Goal: Contribute content: Contribute content

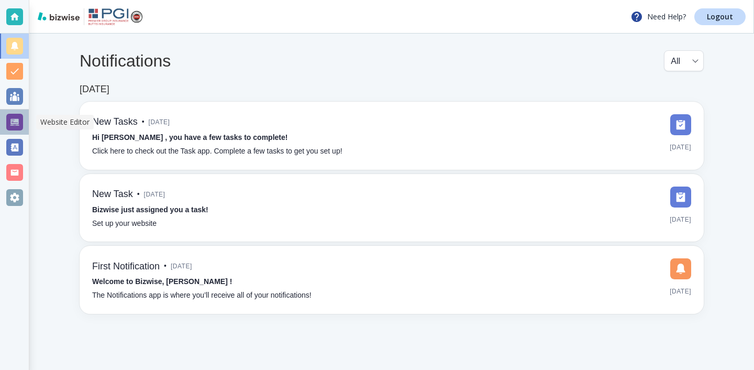
click at [17, 116] on div at bounding box center [14, 122] width 17 height 17
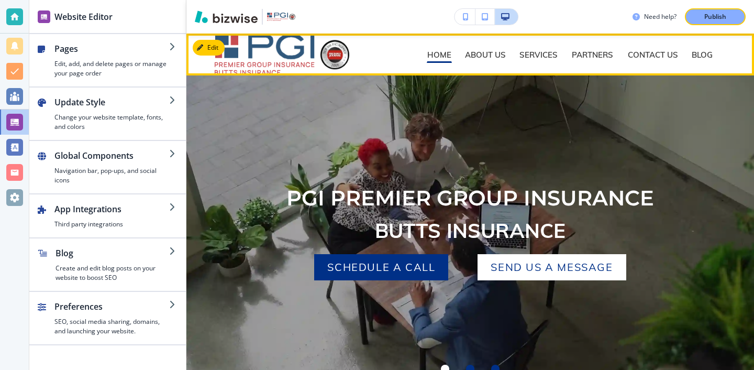
click at [689, 54] on div "CONTACT US CONTACT US" at bounding box center [659, 54] width 64 height 17
click at [693, 54] on p "BLOG" at bounding box center [702, 55] width 21 height 8
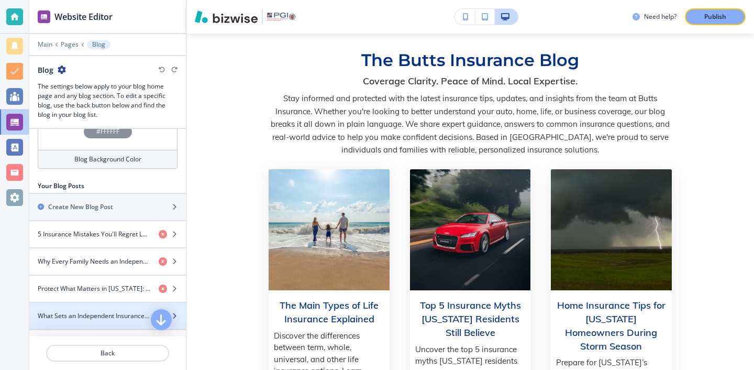
scroll to position [312, 0]
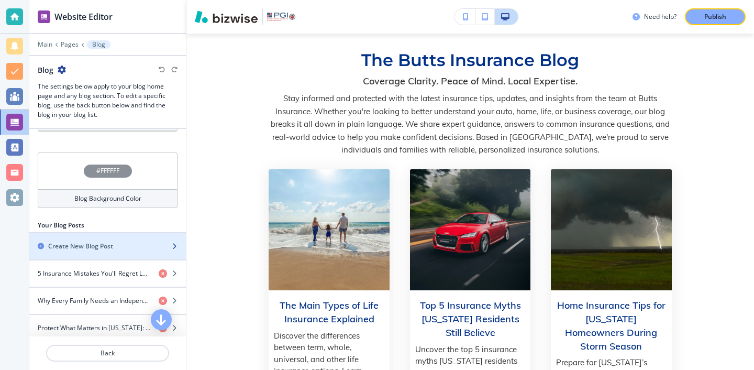
click at [131, 238] on div "button" at bounding box center [107, 237] width 157 height 8
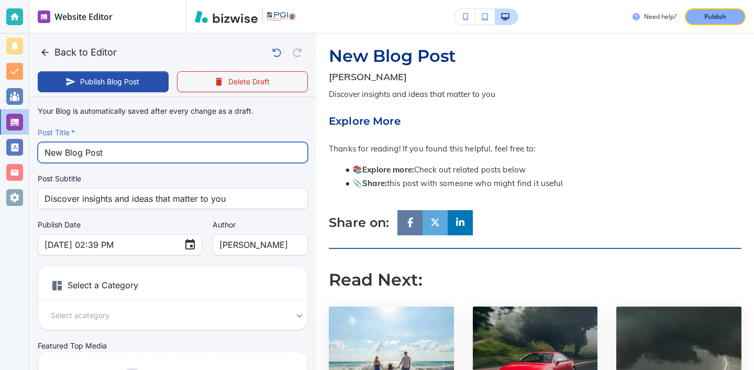
drag, startPoint x: 143, startPoint y: 160, endPoint x: 37, endPoint y: 148, distance: 107.6
click at [39, 149] on div "New Blog Post Post Title   *" at bounding box center [173, 152] width 270 height 21
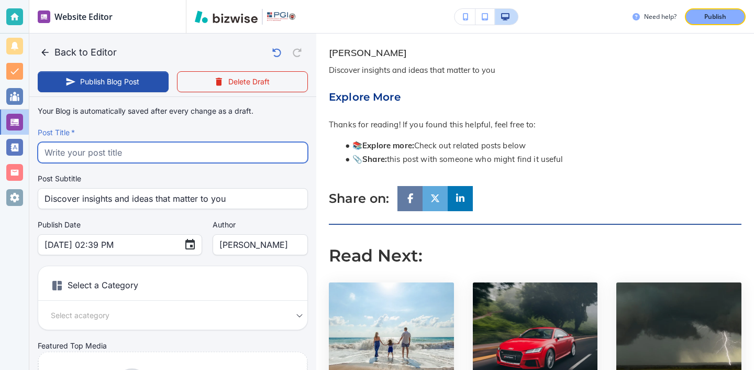
paste input "Why Small Business Owners in [GEOGRAPHIC_DATA] Need Customized Coverage"
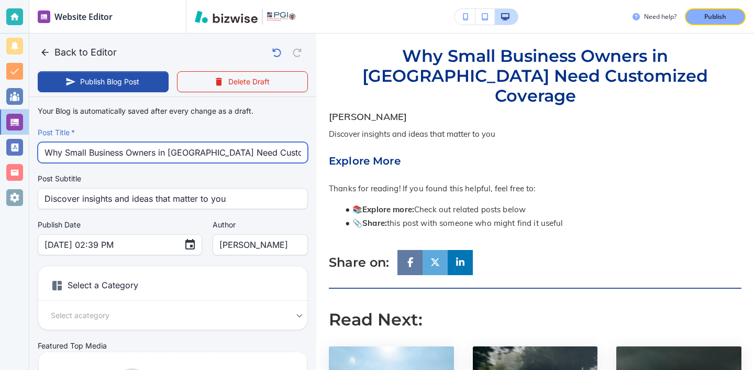
scroll to position [0, 8]
type input "Why Small Business Owners in [GEOGRAPHIC_DATA] Need Customized Coverage"
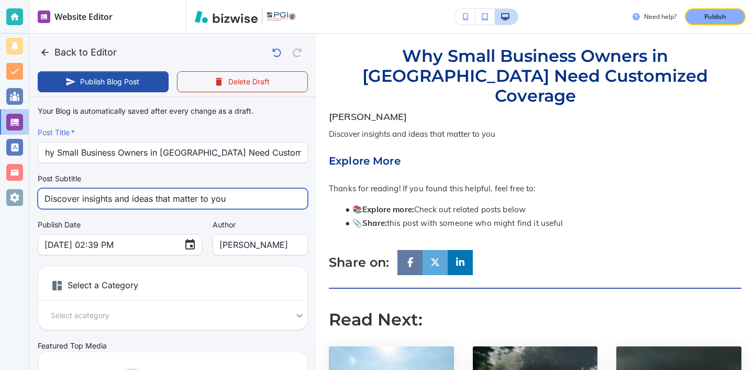
scroll to position [0, 0]
drag, startPoint x: 236, startPoint y: 198, endPoint x: 0, endPoint y: 198, distance: 235.7
click at [0, 198] on div "Website Editor Main Pages Blog Blog The settings below apply to your blog home …" at bounding box center [377, 185] width 754 height 370
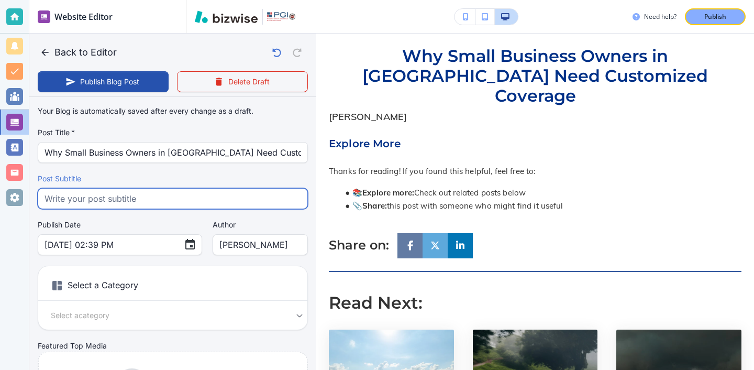
paste input "Discover why small business owners in [GEOGRAPHIC_DATA] need customized insuran…"
type input "Discover why small business owners in [GEOGRAPHIC_DATA] need customized insuran…"
type input "[DATE] 02:40 PM"
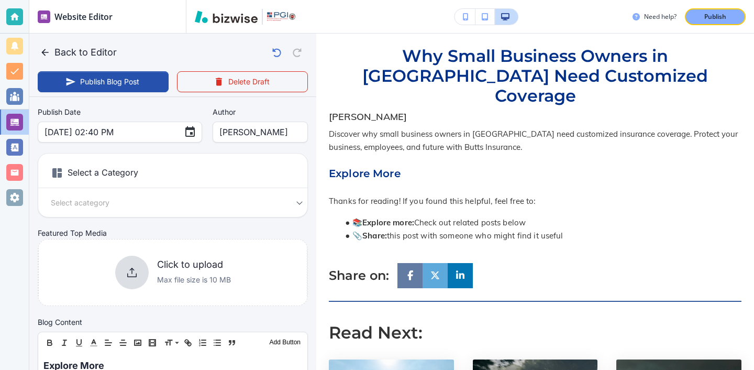
scroll to position [126, 0]
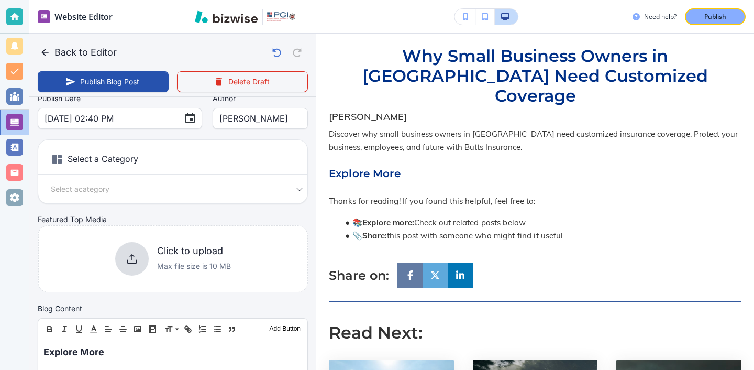
type input "Discover why small business owners in [GEOGRAPHIC_DATA] need customized insuran…"
click at [155, 204] on div "Select a Category Select a category Select a Category" at bounding box center [173, 171] width 270 height 64
click at [155, 202] on div "Select a Category Select a category Select a Category" at bounding box center [173, 171] width 270 height 64
click at [172, 181] on div "Select a Category Select a category Select a Category" at bounding box center [173, 171] width 270 height 64
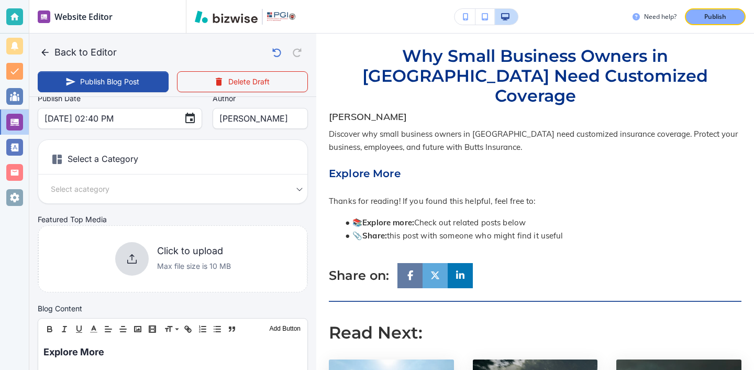
click at [296, 192] on div "Select a category Select a Category" at bounding box center [172, 189] width 269 height 12
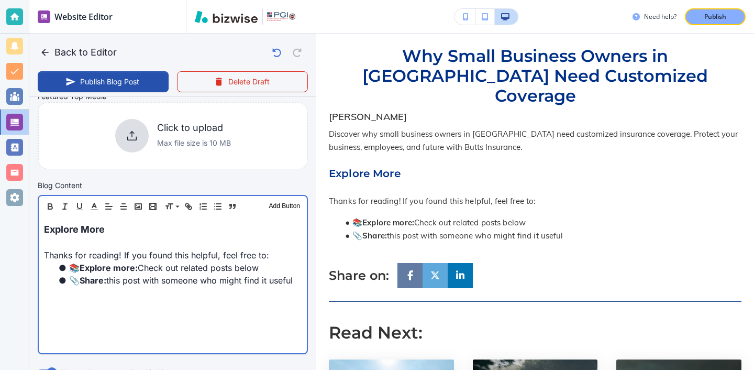
scroll to position [250, 0]
drag, startPoint x: 150, startPoint y: 227, endPoint x: 58, endPoint y: 219, distance: 92.0
click at [58, 219] on div "Explore More Thanks for reading! If you found this helpful, feel free to: 📚 Exp…" at bounding box center [173, 284] width 268 height 136
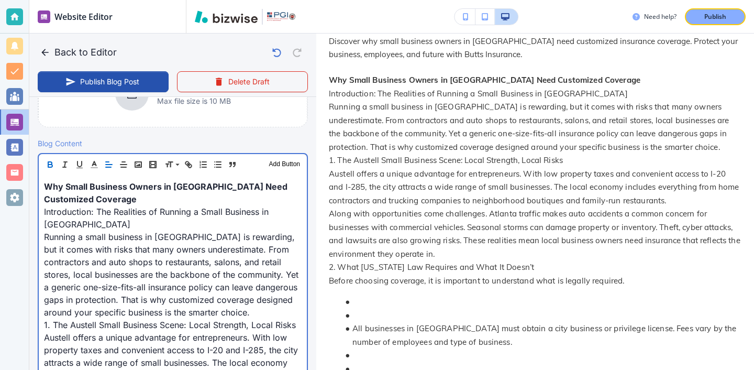
scroll to position [332, 0]
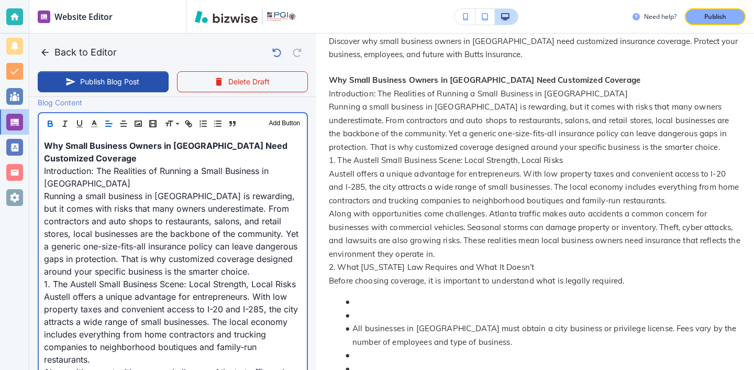
click at [251, 257] on p "Running a small business in [GEOGRAPHIC_DATA] is rewarding, but it comes with r…" at bounding box center [173, 234] width 258 height 88
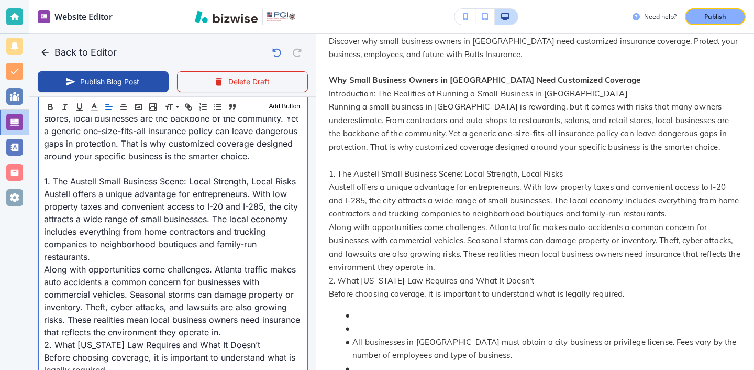
scroll to position [456, 0]
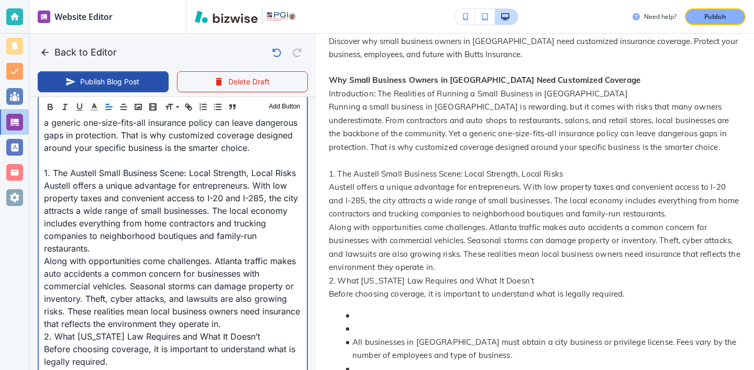
click at [93, 240] on p "Austell offers a unique advantage for entrepreneurs. With low property taxes an…" at bounding box center [173, 216] width 258 height 75
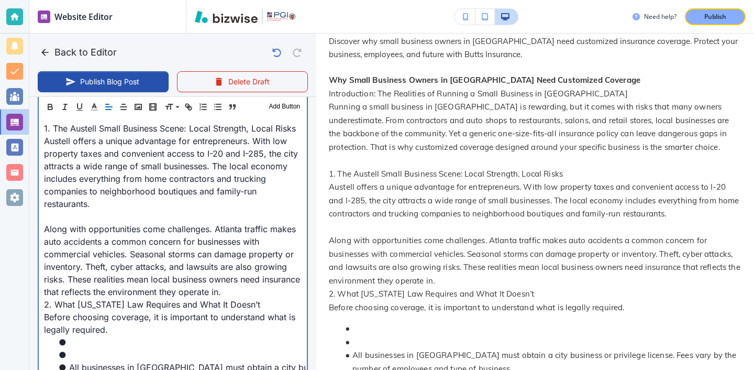
scroll to position [514, 0]
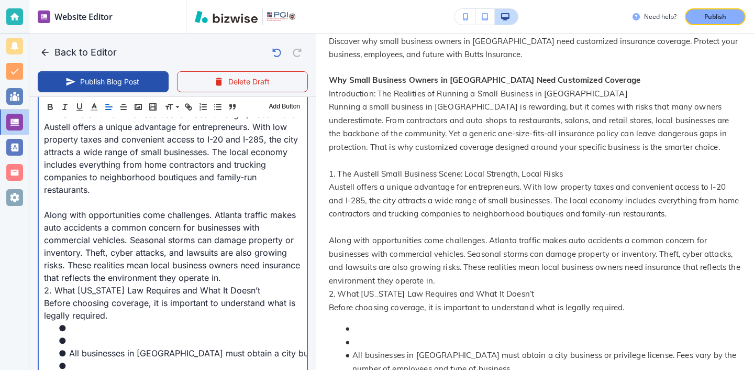
click at [279, 267] on p "Along with opportunities come challenges. Atlanta traffic makes auto accidents …" at bounding box center [173, 245] width 258 height 75
type input "[DATE] 02:41 PM"
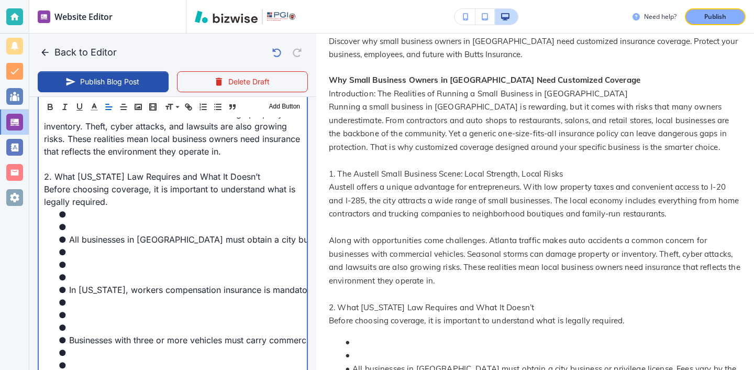
scroll to position [685, 0]
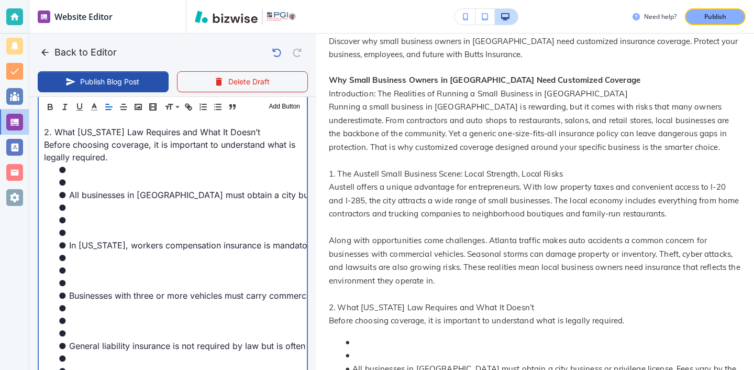
click at [128, 226] on li at bounding box center [179, 232] width 245 height 13
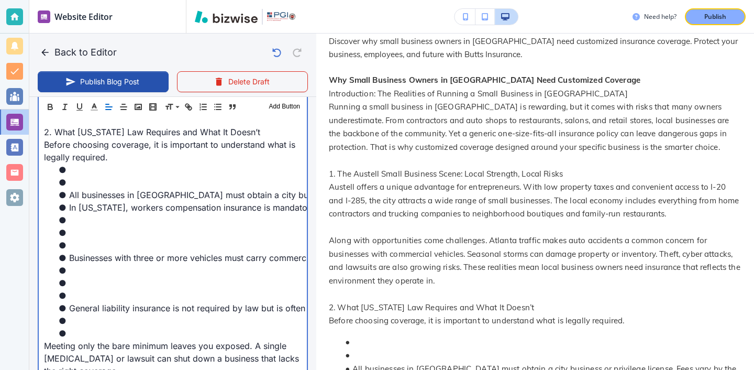
click at [105, 239] on li at bounding box center [179, 245] width 245 height 13
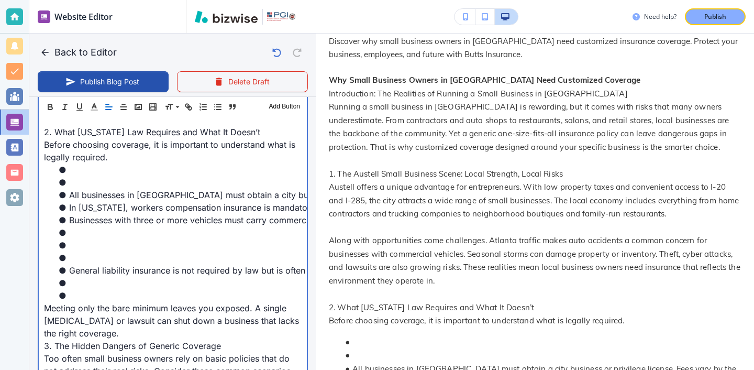
click at [88, 251] on li at bounding box center [179, 257] width 245 height 13
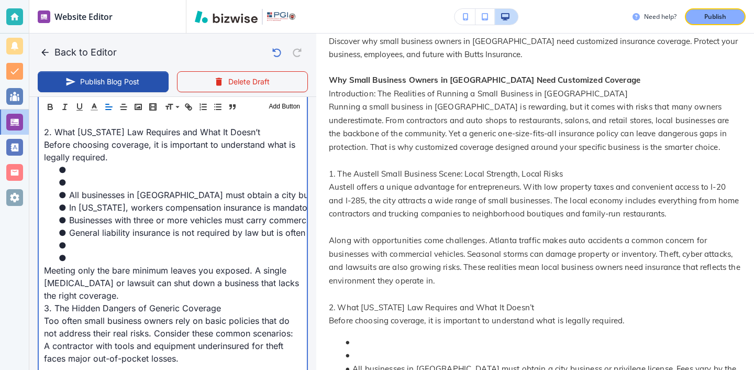
click at [70, 264] on p "Meeting only the bare minimum leaves you exposed. A single [MEDICAL_DATA] or la…" at bounding box center [173, 283] width 258 height 38
click at [70, 251] on li at bounding box center [179, 257] width 245 height 13
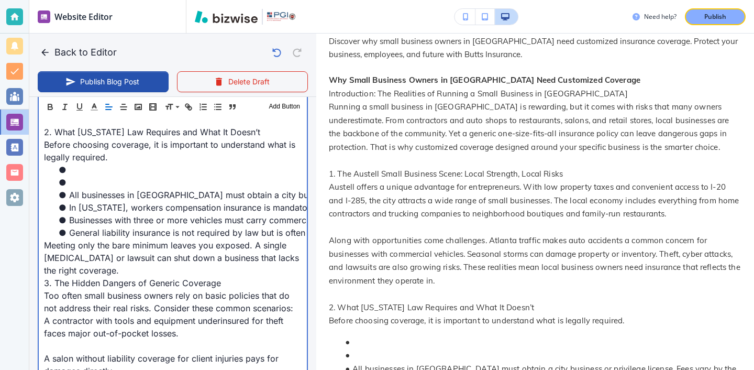
click at [96, 163] on li at bounding box center [179, 169] width 245 height 13
click at [95, 176] on li at bounding box center [179, 182] width 245 height 13
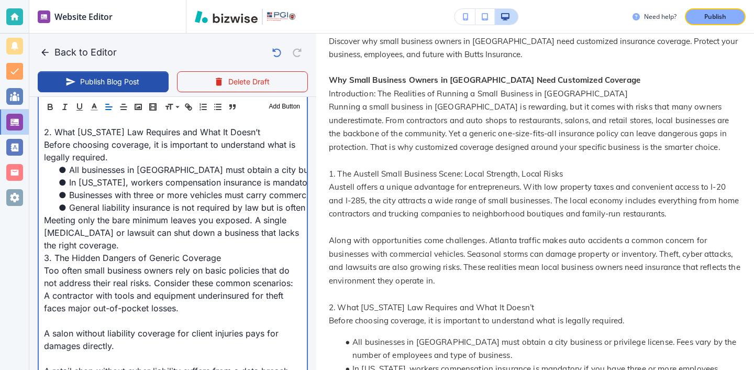
click at [142, 231] on p "Meeting only the bare minimum leaves you exposed. A single [MEDICAL_DATA] or la…" at bounding box center [173, 233] width 258 height 38
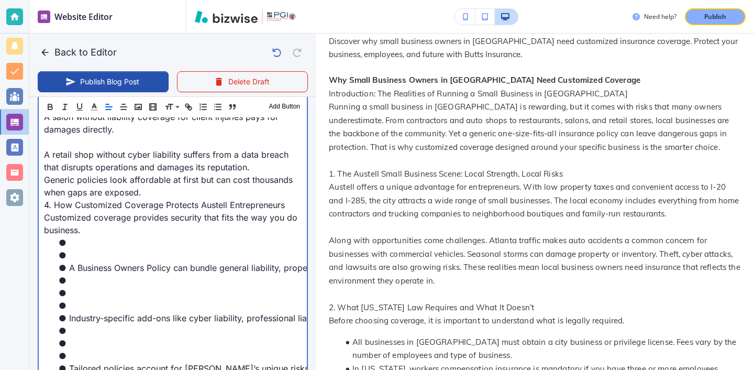
scroll to position [938, 0]
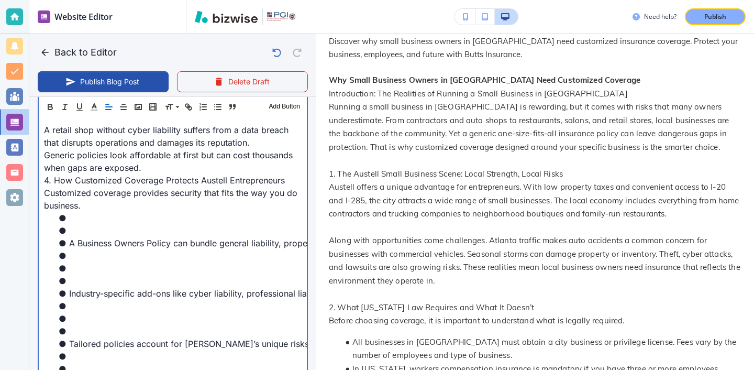
click at [162, 158] on p "Generic policies look affordable at first but can cost thousands when gaps are …" at bounding box center [173, 161] width 258 height 25
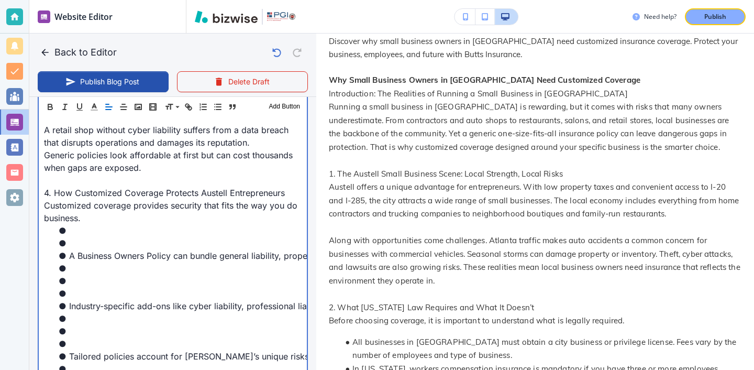
click at [84, 287] on li at bounding box center [179, 293] width 245 height 13
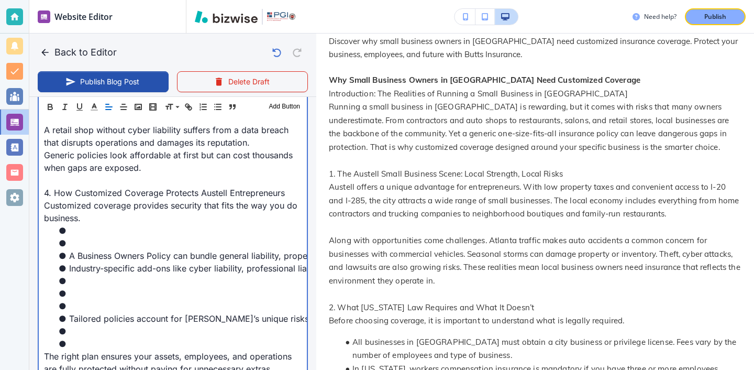
click at [72, 300] on li at bounding box center [179, 306] width 245 height 13
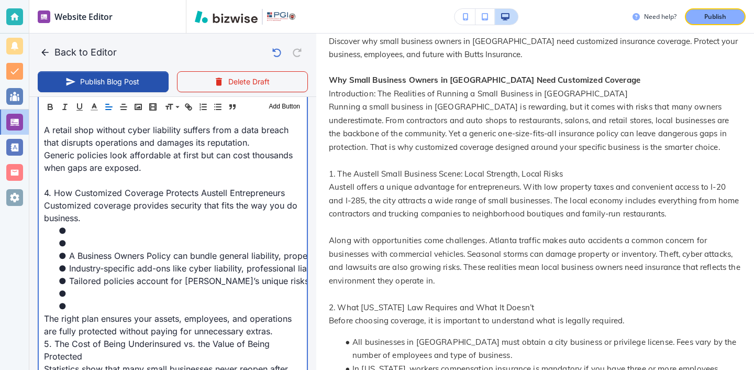
click at [76, 300] on li at bounding box center [179, 306] width 245 height 13
type input "[DATE] 02:42 PM"
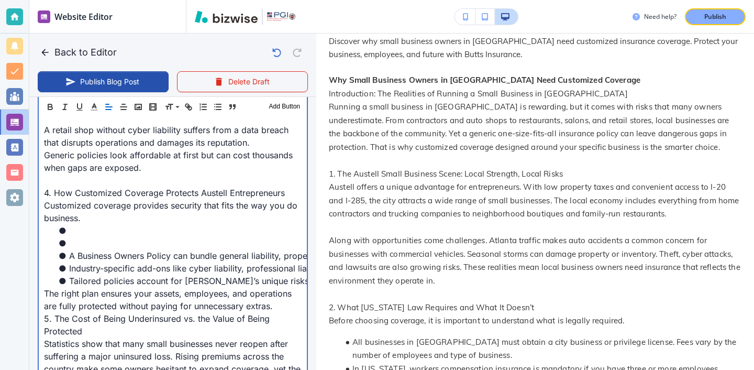
click at [85, 237] on li at bounding box center [179, 243] width 245 height 13
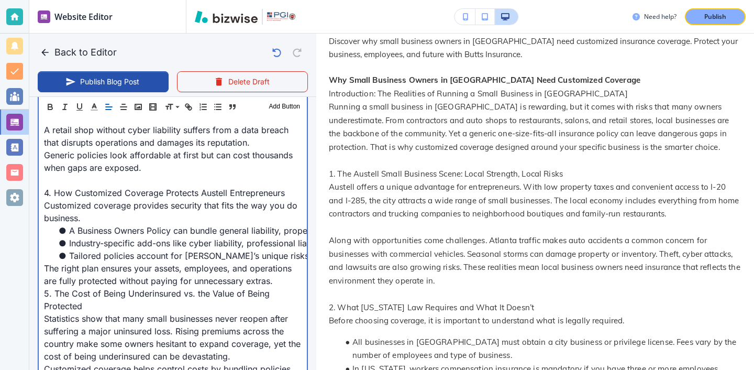
click at [281, 268] on p "The right plan ensures your assets, employees, and operations are fully protect…" at bounding box center [173, 274] width 258 height 25
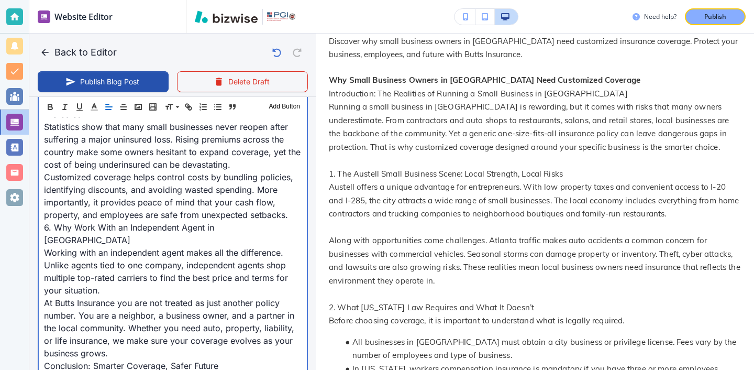
scroll to position [1136, 0]
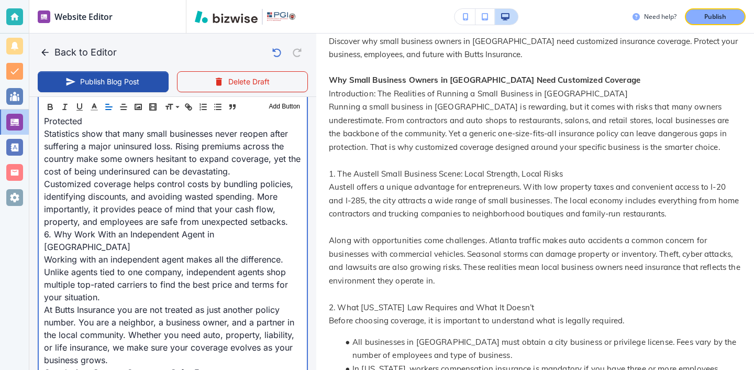
click at [292, 228] on p "6. Why Work With an Independent Agent in [GEOGRAPHIC_DATA]" at bounding box center [173, 240] width 258 height 25
click at [292, 211] on p "Customized coverage helps control costs by bundling policies, identifying disco…" at bounding box center [173, 203] width 258 height 50
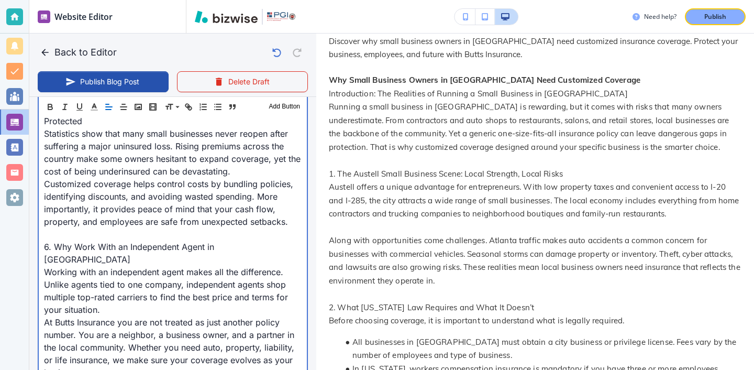
click at [151, 316] on p "At Butts Insurance you are not treated as just another policy number. You are a…" at bounding box center [173, 347] width 258 height 63
click at [153, 290] on p "Working with an independent agent makes all the difference. Unlike agents tied …" at bounding box center [173, 291] width 258 height 50
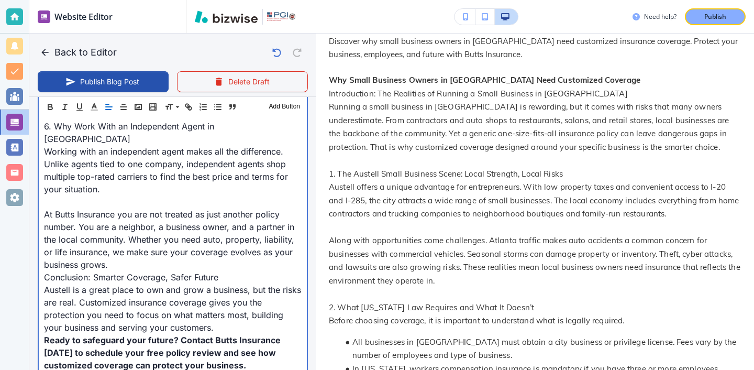
scroll to position [1275, 0]
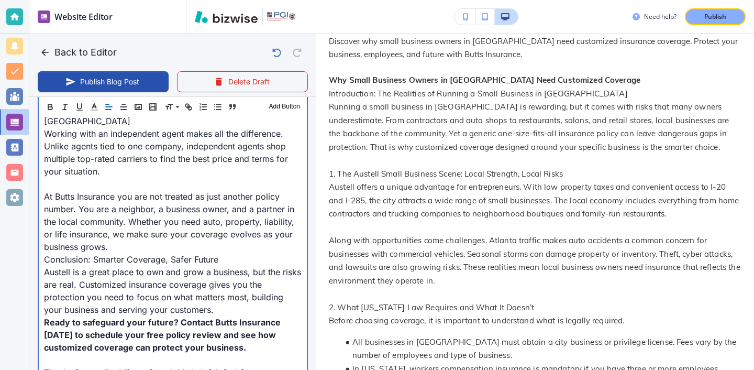
click at [150, 288] on p "Austell is a great place to own and grow a business, but the risks are real. Cu…" at bounding box center [173, 291] width 258 height 50
click at [141, 252] on p "Conclusion: Smarter Coverage, Safer Future" at bounding box center [173, 258] width 258 height 13
click at [133, 216] on p "At Butts Insurance you are not treated as just another policy number. You are a…" at bounding box center [173, 221] width 258 height 63
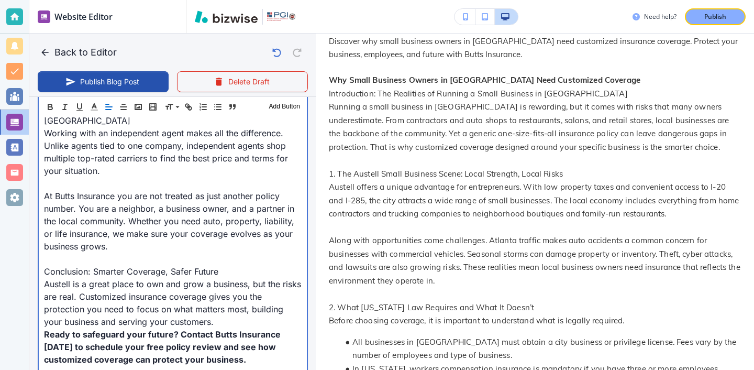
click at [216, 288] on p "Austell is a great place to own and grow a business, but the risks are real. Cu…" at bounding box center [173, 303] width 258 height 50
click at [216, 291] on p "Austell is a great place to own and grow a business, but the risks are real. Cu…" at bounding box center [173, 303] width 258 height 50
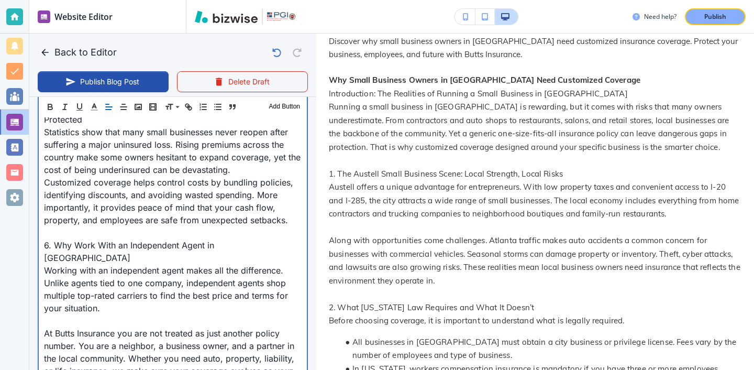
scroll to position [1129, 0]
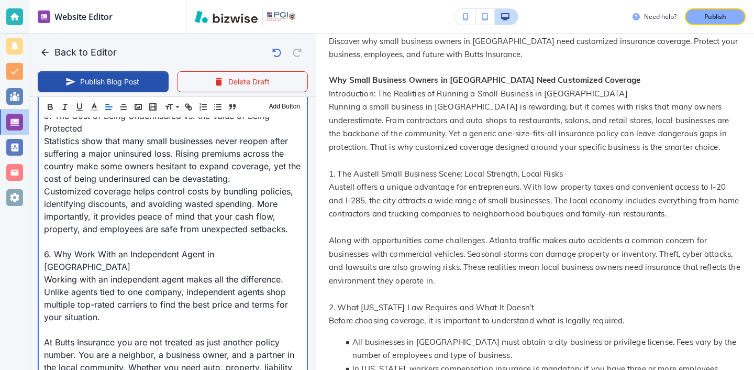
click at [246, 185] on p "Customized coverage helps control costs by bundling policies, identifying disco…" at bounding box center [173, 210] width 258 height 50
click at [241, 163] on p "Statistics show that many small businesses never reopen after suffering a major…" at bounding box center [173, 160] width 258 height 50
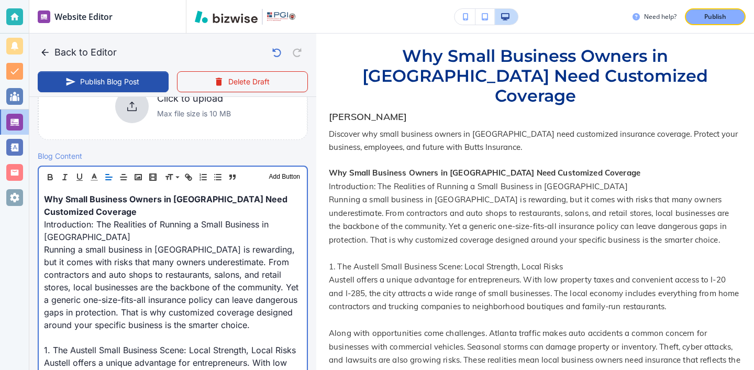
scroll to position [288, 0]
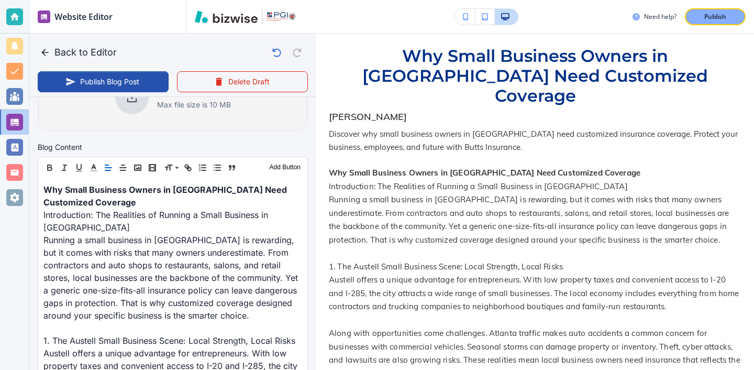
click at [160, 108] on p "Max file size is 10 MB" at bounding box center [194, 105] width 74 height 12
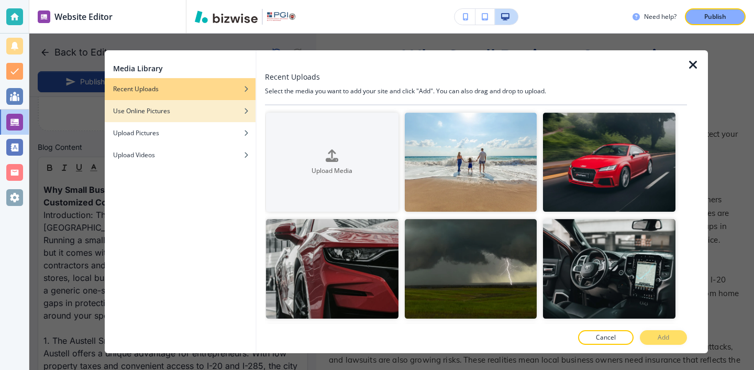
click at [216, 121] on div "button" at bounding box center [180, 119] width 151 height 6
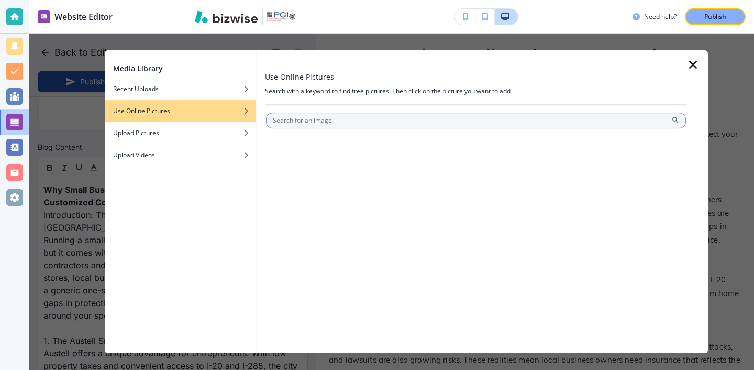
click at [345, 121] on input "text" at bounding box center [476, 121] width 420 height 16
type input "small business"
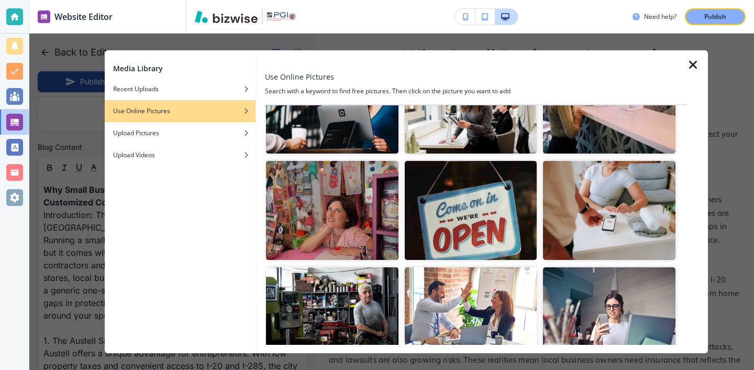
scroll to position [463, 0]
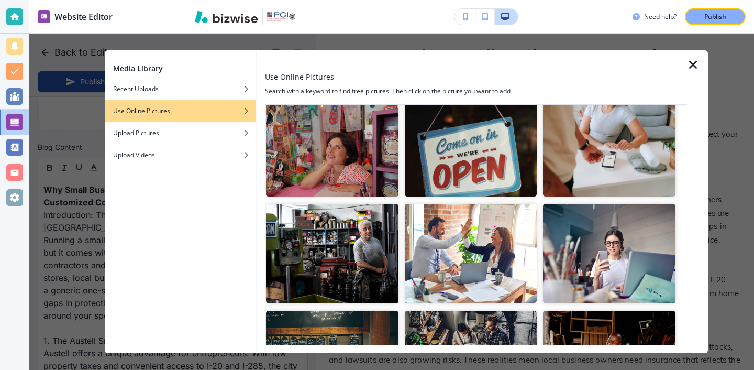
click at [493, 190] on img "button" at bounding box center [471, 146] width 132 height 99
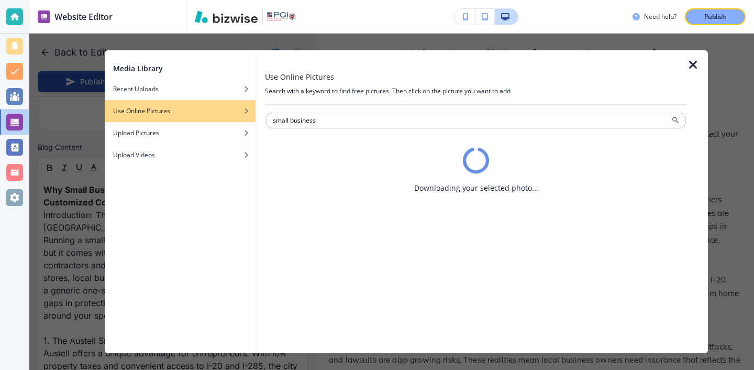
type input "[DATE] 02:43 PM"
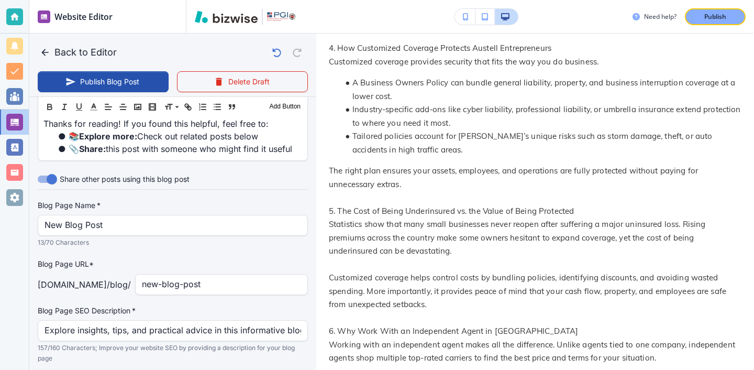
scroll to position [1562, 0]
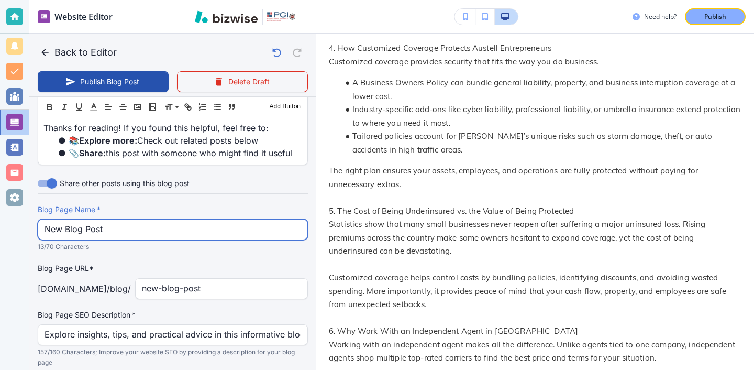
drag, startPoint x: 148, startPoint y: 213, endPoint x: 14, endPoint y: 192, distance: 136.2
click at [14, 192] on div "Website Editor Main Pages Blog Blog The settings below apply to your blog home …" at bounding box center [377, 185] width 754 height 370
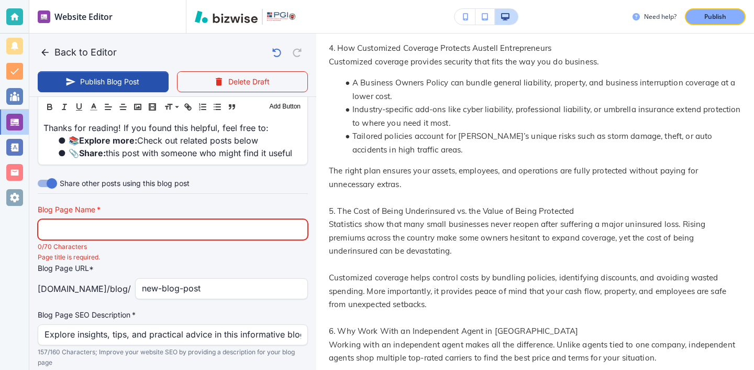
paste input "Why Small Business Owners in [GEOGRAPHIC_DATA] Need Customized Coverage"
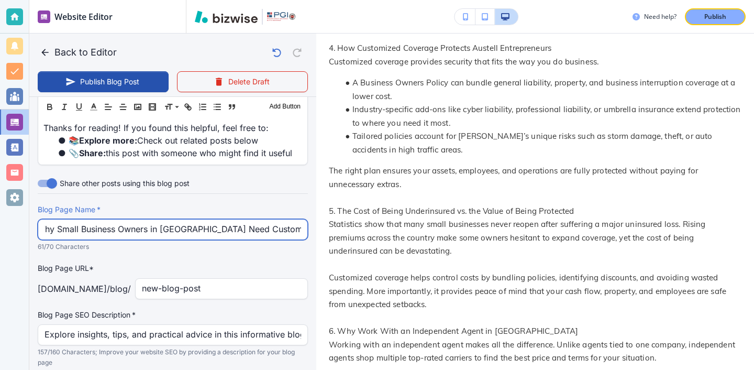
type input "Why Small Business Owners in [GEOGRAPHIC_DATA] Need Customized Coverage"
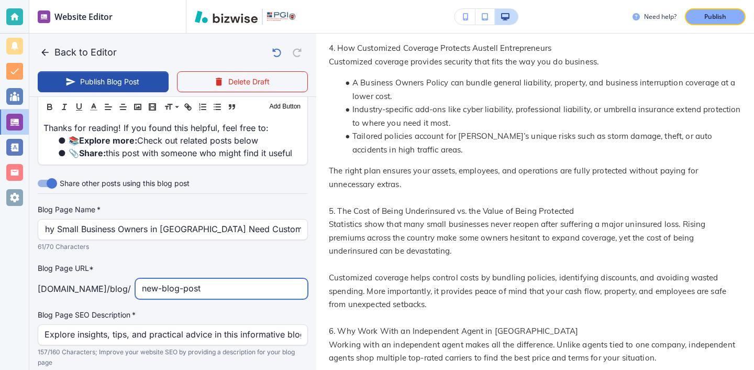
scroll to position [0, 0]
drag, startPoint x: 250, startPoint y: 271, endPoint x: 236, endPoint y: 271, distance: 13.6
click at [236, 279] on input "new-blog-post" at bounding box center [221, 289] width 159 height 20
drag, startPoint x: 236, startPoint y: 271, endPoint x: 100, endPoint y: 280, distance: 136.5
click at [103, 279] on div "Blog Page Name   * Why Small Business Owners in [GEOGRAPHIC_DATA] Need Customiz…" at bounding box center [173, 285] width 270 height 163
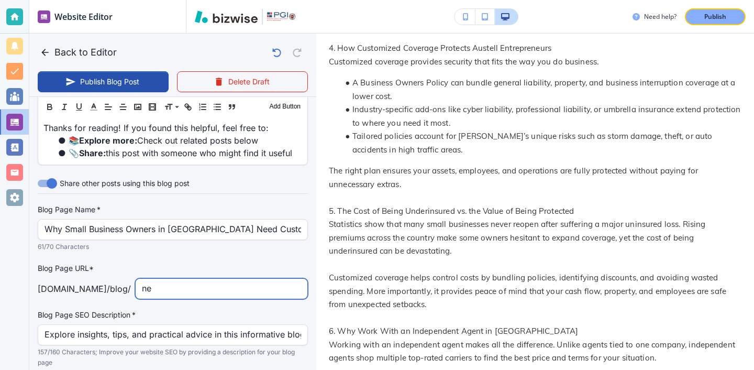
type input "n"
type input "why-small-business-in-autsell-need-customized"
type input "[DATE] 02:44 PM"
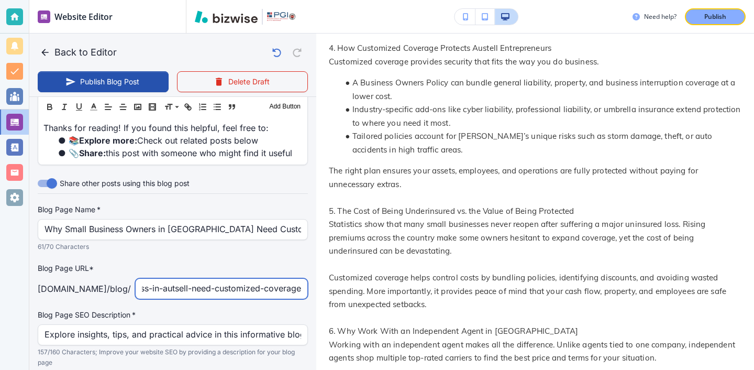
type input "why-small-business-in-autsell-need-customized-coverage"
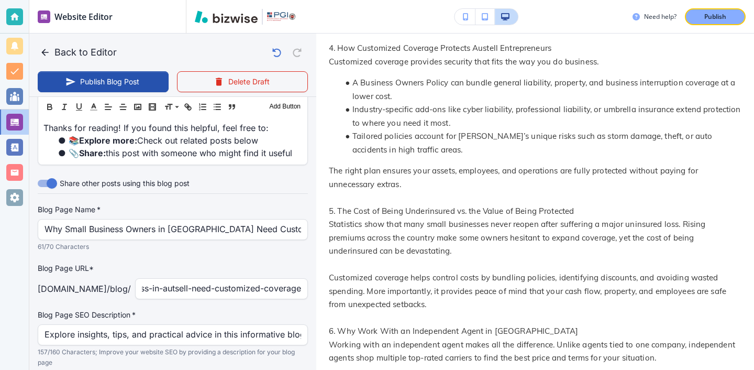
scroll to position [0, 0]
drag, startPoint x: 43, startPoint y: 305, endPoint x: 184, endPoint y: 308, distance: 140.9
click at [184, 324] on div "Explore insights, tips, and practical advice in this informative blog post. Dis…" at bounding box center [173, 334] width 270 height 21
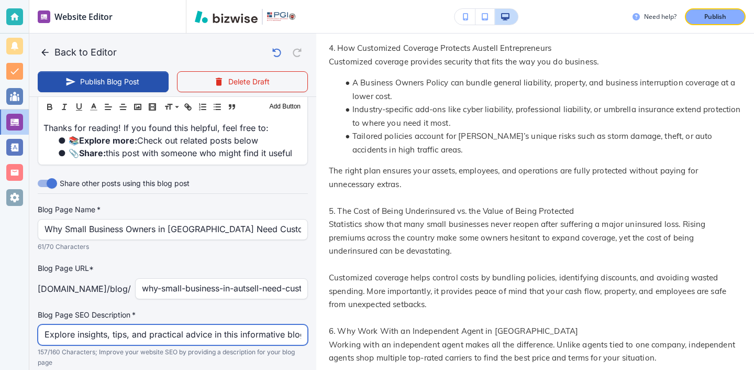
scroll to position [0, 357]
click at [184, 325] on input "Explore insights, tips, and practical advice in this informative blog post. Dis…" at bounding box center [173, 335] width 257 height 20
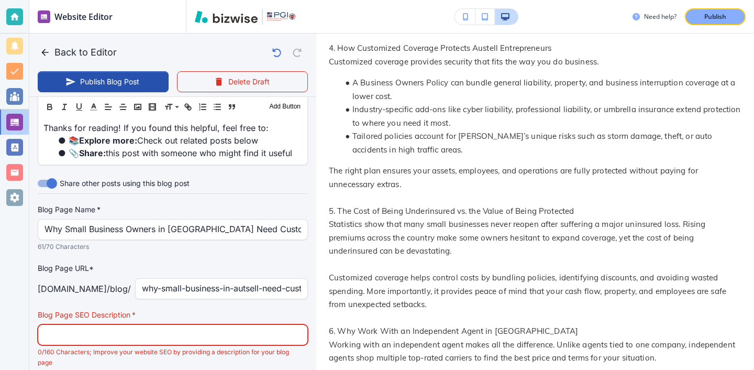
scroll to position [0, 0]
paste input "Discover why small business owners in [GEOGRAPHIC_DATA] need customized insuran…"
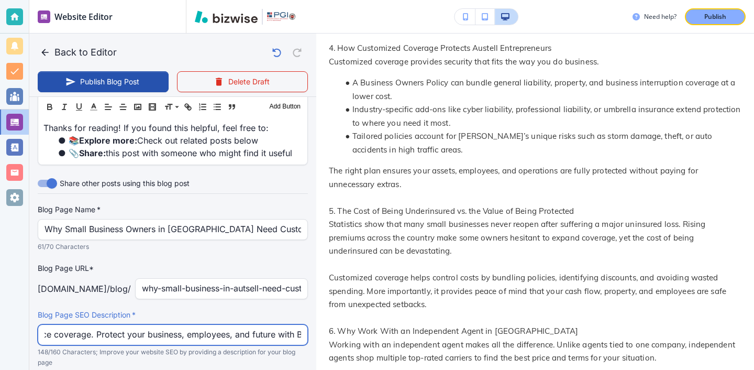
click at [51, 325] on input "Discover why small business owners in [GEOGRAPHIC_DATA] need customized insuran…" at bounding box center [173, 335] width 257 height 20
type input "Discover why small business owners in [GEOGRAPHIC_DATA] need customized insuran…"
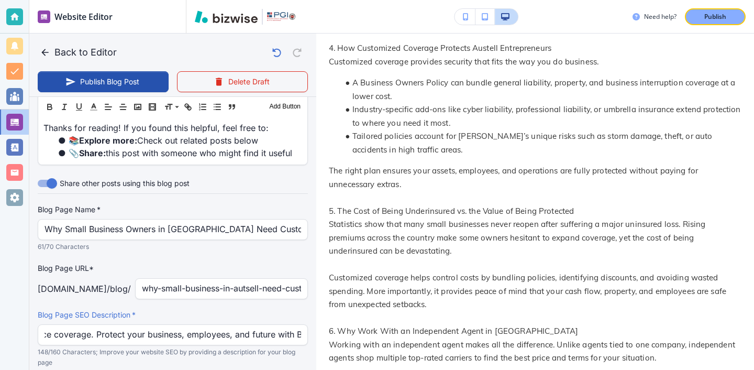
click at [42, 324] on div "Discover why small business owners in [GEOGRAPHIC_DATA] need customized insuran…" at bounding box center [173, 334] width 270 height 21
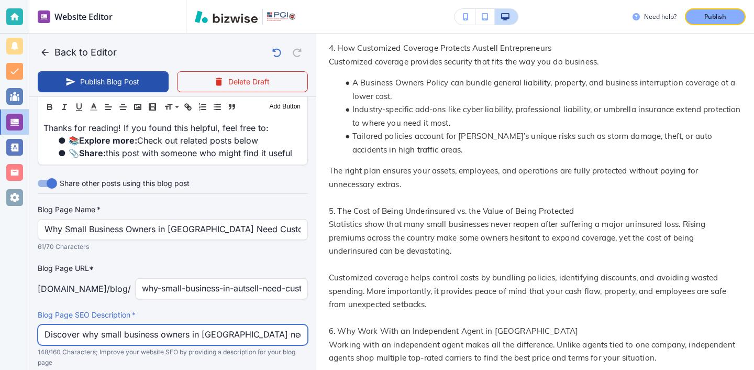
scroll to position [1577, 0]
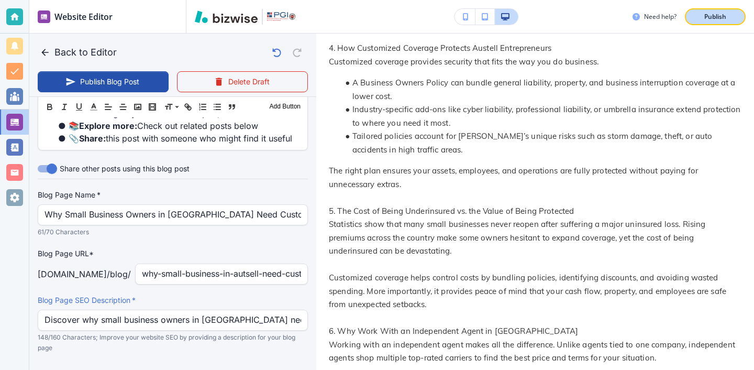
click at [713, 24] on button "Publish" at bounding box center [715, 16] width 61 height 17
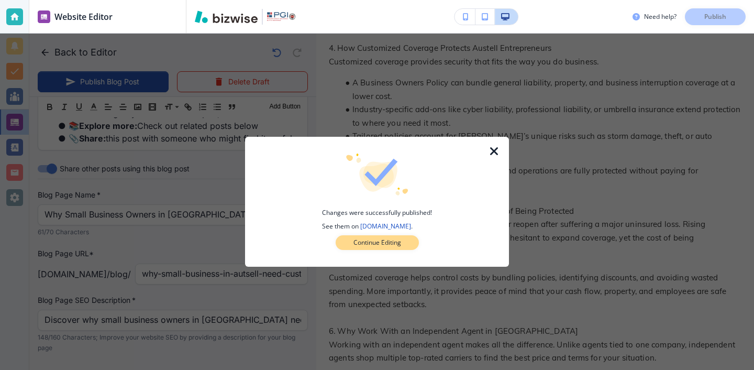
click at [347, 245] on button "Continue Editing" at bounding box center [377, 242] width 83 height 15
type input "[DATE] 02:45 PM"
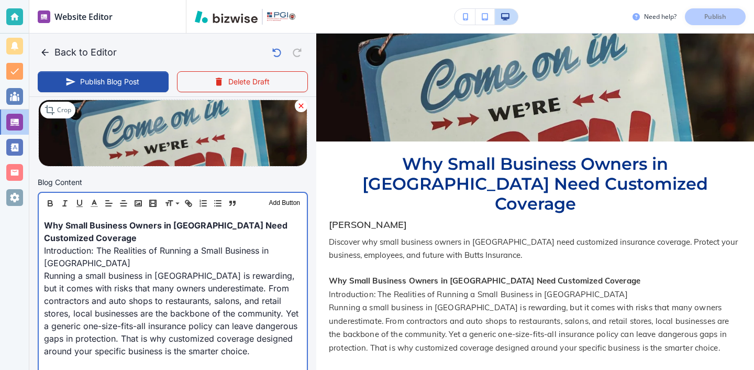
scroll to position [259, 0]
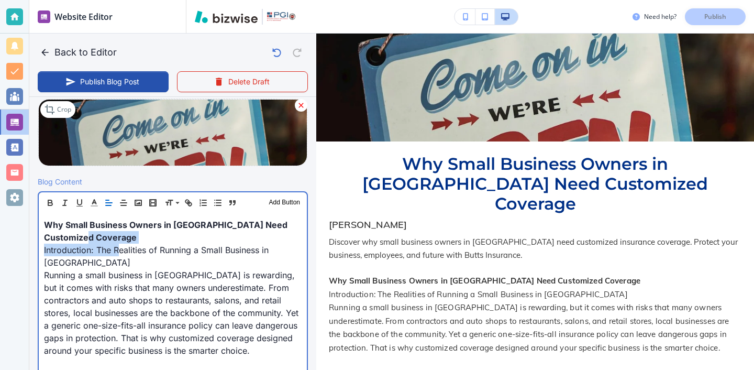
click at [121, 240] on p "Why Small Business Owners in [GEOGRAPHIC_DATA] Need Customized Coverage" at bounding box center [173, 230] width 258 height 25
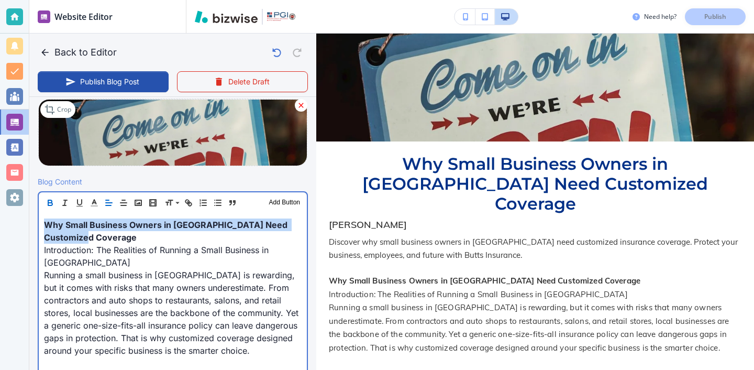
drag, startPoint x: 121, startPoint y: 240, endPoint x: 20, endPoint y: 218, distance: 103.3
click at [21, 218] on div "Website Editor Main Pages Blog Blog The settings below apply to your blog home …" at bounding box center [377, 185] width 754 height 370
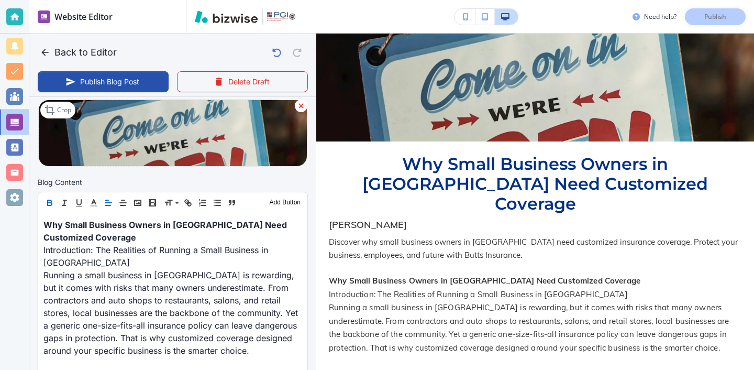
click at [47, 210] on div "Header 1 Header 2 Header 3 Body Text Add Button" at bounding box center [172, 202] width 269 height 21
click at [48, 202] on icon "button" at bounding box center [50, 201] width 4 height 3
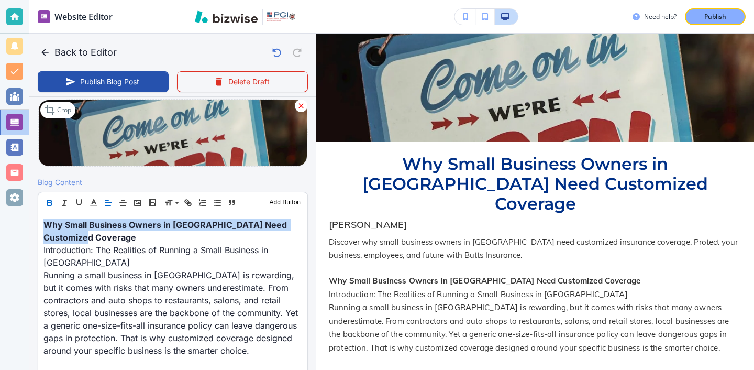
click at [49, 205] on icon "button" at bounding box center [50, 204] width 4 height 3
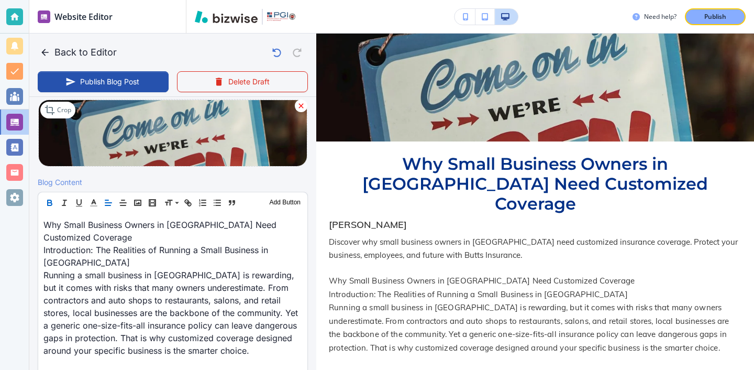
click at [47, 201] on icon "button" at bounding box center [49, 202] width 9 height 9
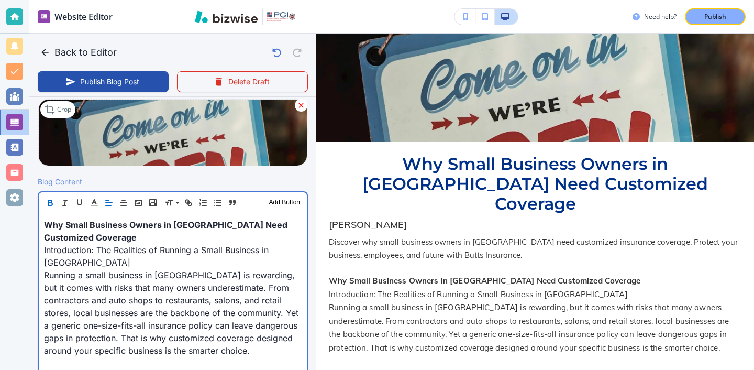
click at [213, 245] on p "Introduction: The Realities of Running a Small Business in [GEOGRAPHIC_DATA]" at bounding box center [173, 256] width 258 height 25
click at [182, 233] on p "Why Small Business Owners in [GEOGRAPHIC_DATA] Need Customized Coverage" at bounding box center [173, 230] width 258 height 25
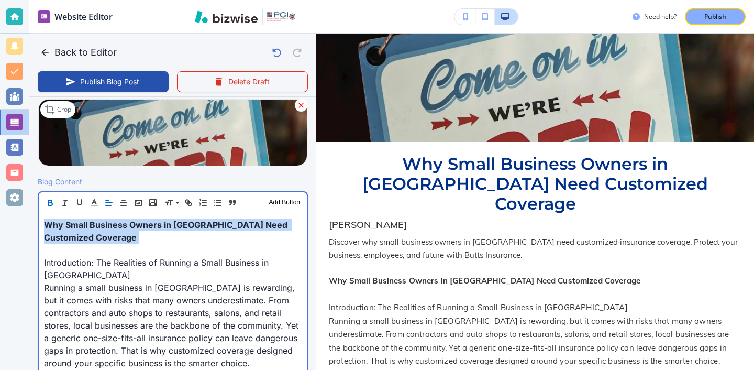
drag, startPoint x: 112, startPoint y: 247, endPoint x: 46, endPoint y: 217, distance: 72.7
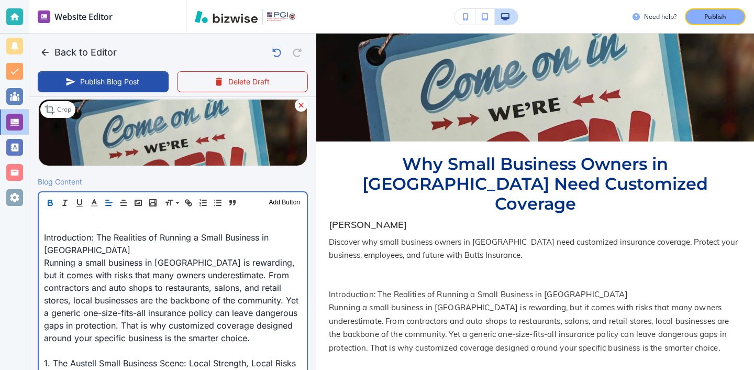
scroll to position [234, 0]
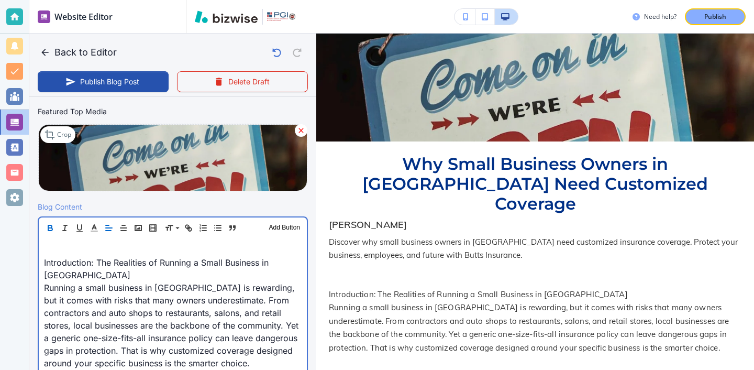
click at [44, 264] on p "Introduction: The Realities of Running a Small Business in [GEOGRAPHIC_DATA]" at bounding box center [173, 268] width 258 height 25
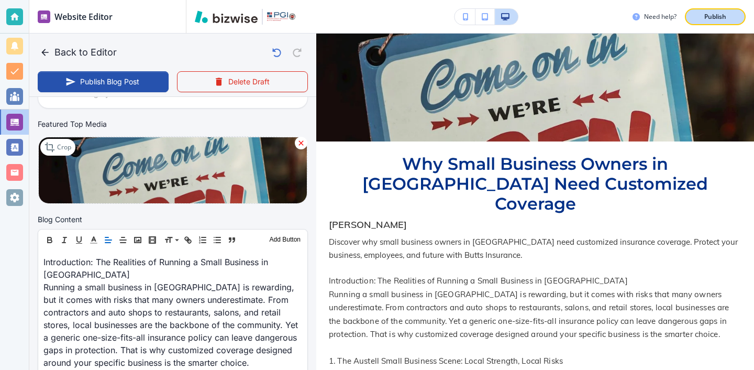
scroll to position [221, 0]
click at [711, 21] on button "Publish" at bounding box center [715, 16] width 61 height 17
